Goal: Task Accomplishment & Management: Use online tool/utility

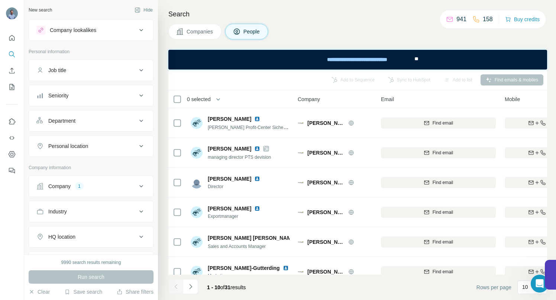
click at [139, 186] on icon at bounding box center [141, 186] width 4 height 2
click at [77, 234] on icon "button" at bounding box center [79, 235] width 6 height 6
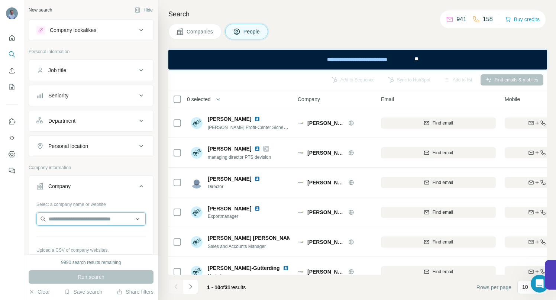
click at [77, 216] on input "text" at bounding box center [90, 218] width 109 height 13
paste input "**********"
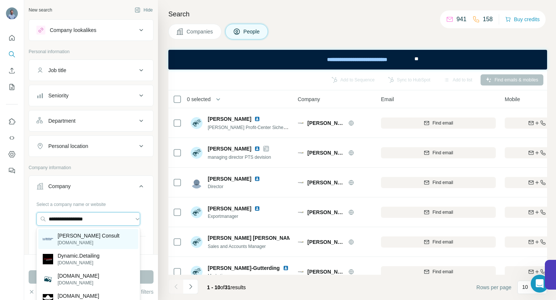
type input "**********"
click at [74, 237] on p "[PERSON_NAME] Consult" at bounding box center [89, 235] width 62 height 7
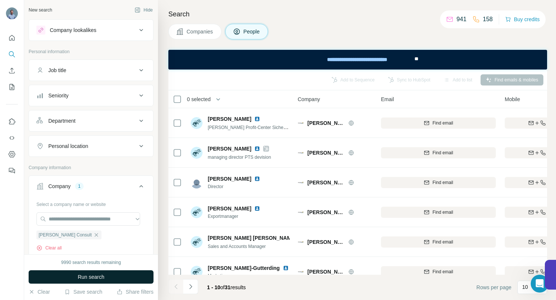
click at [80, 275] on span "Run search" at bounding box center [91, 276] width 27 height 7
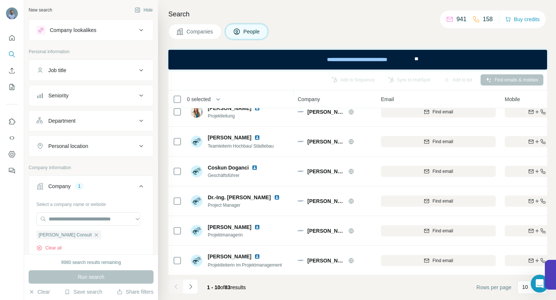
scroll to position [135, 0]
click at [190, 288] on icon "Navigate to next page" at bounding box center [190, 286] width 7 height 7
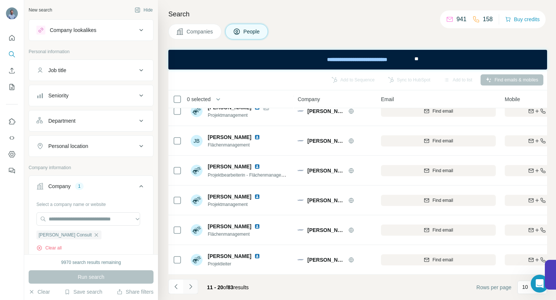
click at [193, 286] on icon "Navigate to next page" at bounding box center [190, 286] width 7 height 7
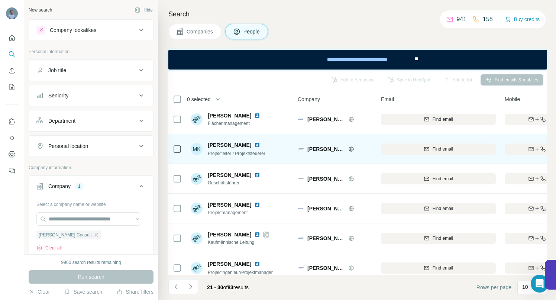
scroll to position [69, 0]
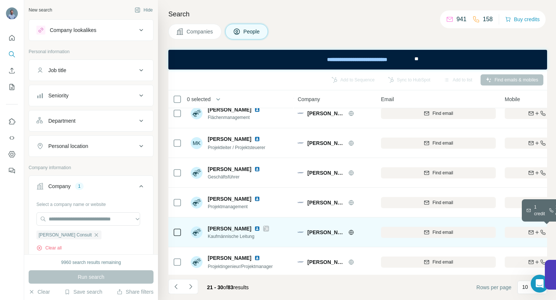
click at [517, 234] on div "Find both" at bounding box center [548, 232] width 87 height 7
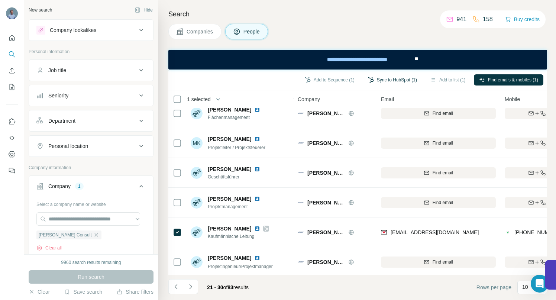
click at [389, 79] on button "Sync to HubSpot (1)" at bounding box center [393, 79] width 60 height 11
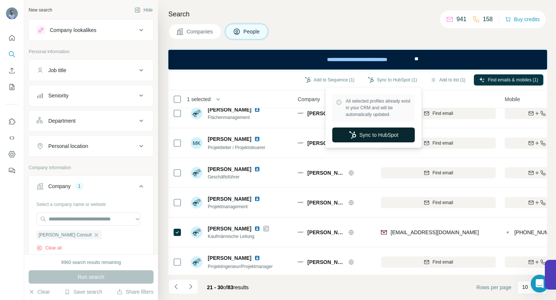
click at [382, 133] on button "Sync to HubSpot" at bounding box center [374, 135] width 83 height 15
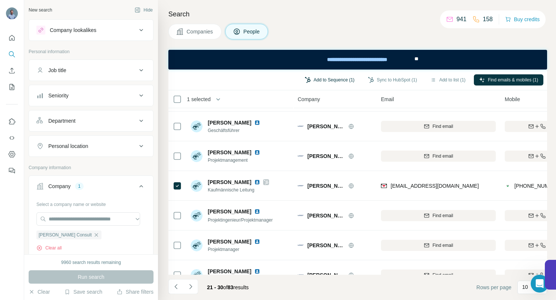
scroll to position [0, 0]
